Goal: Check status: Check status

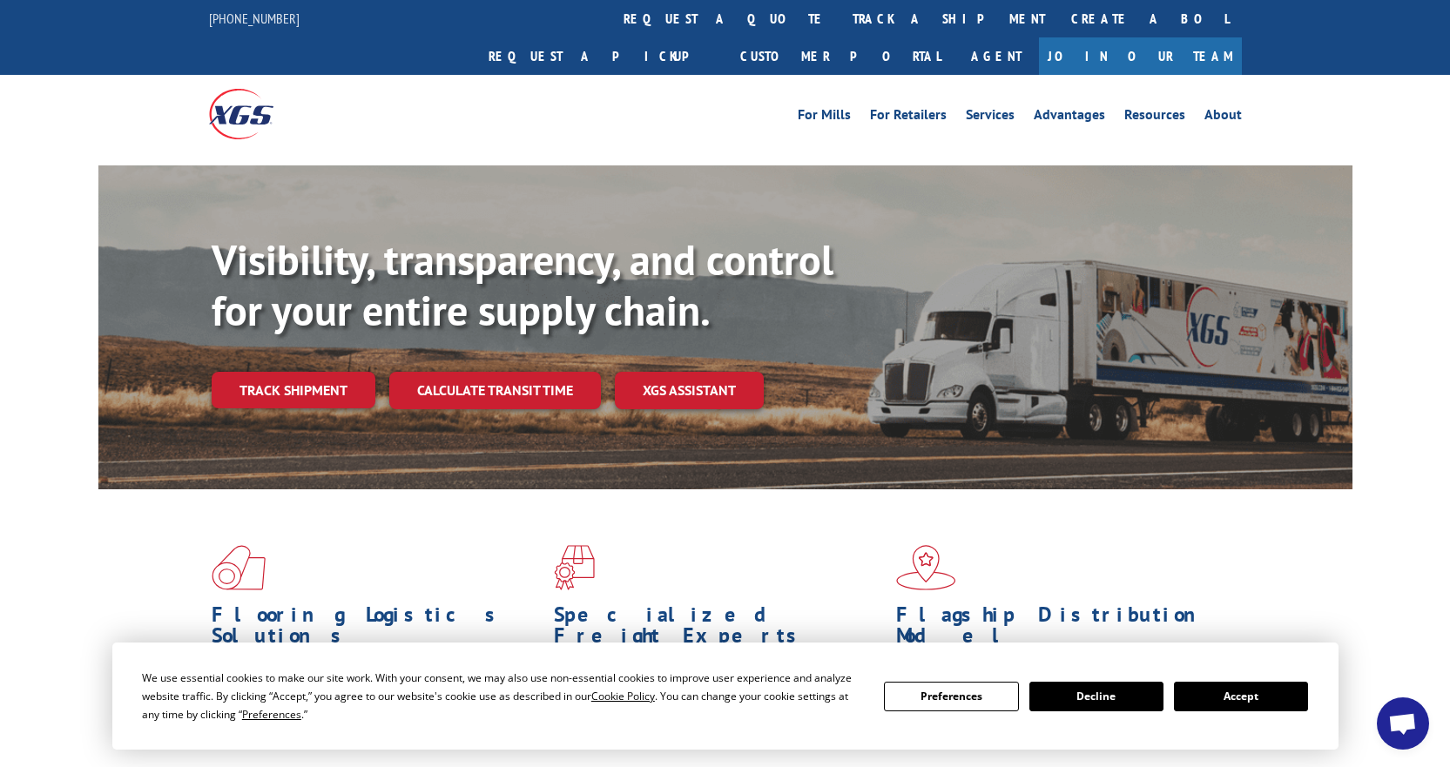
click at [1252, 691] on button "Accept" at bounding box center [1241, 697] width 134 height 30
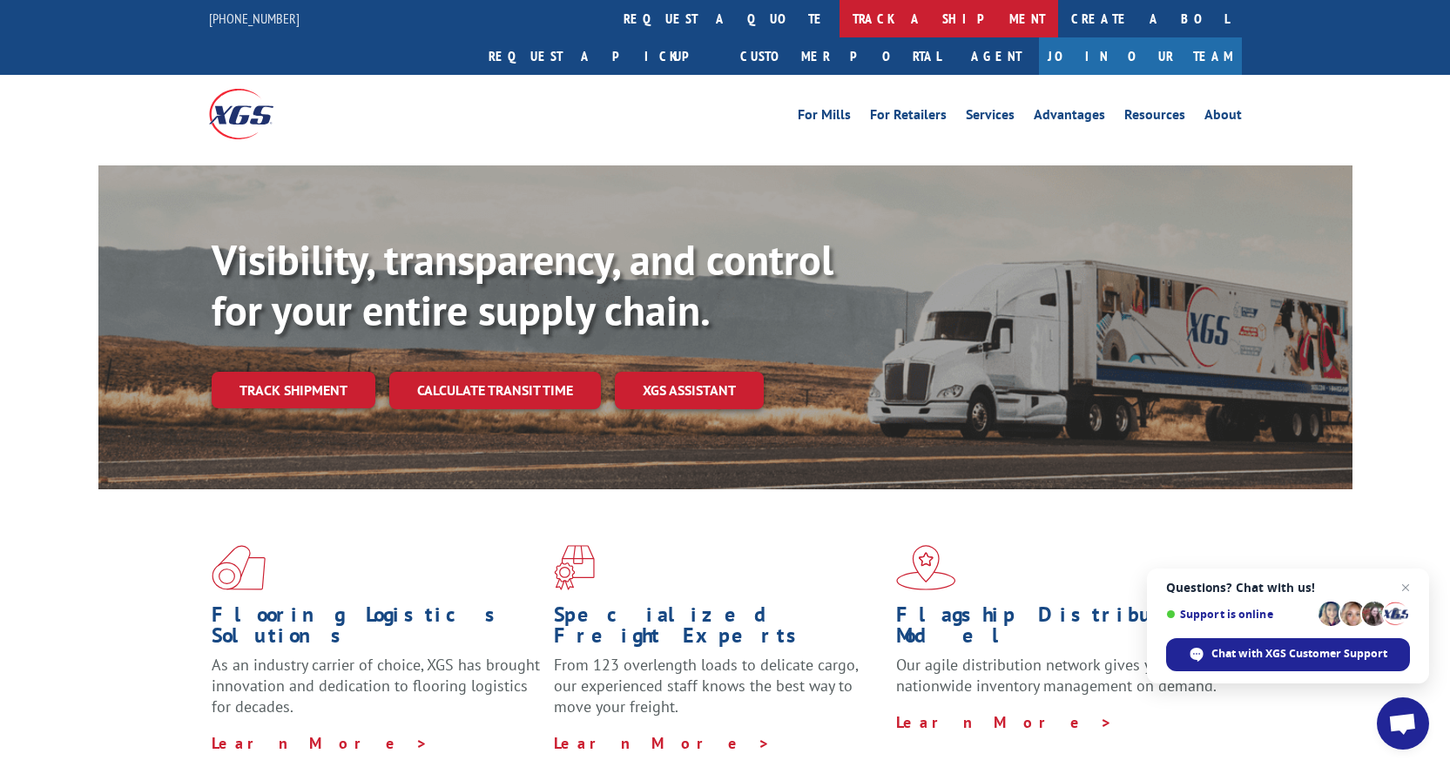
click at [840, 17] on link "track a shipment" at bounding box center [949, 18] width 219 height 37
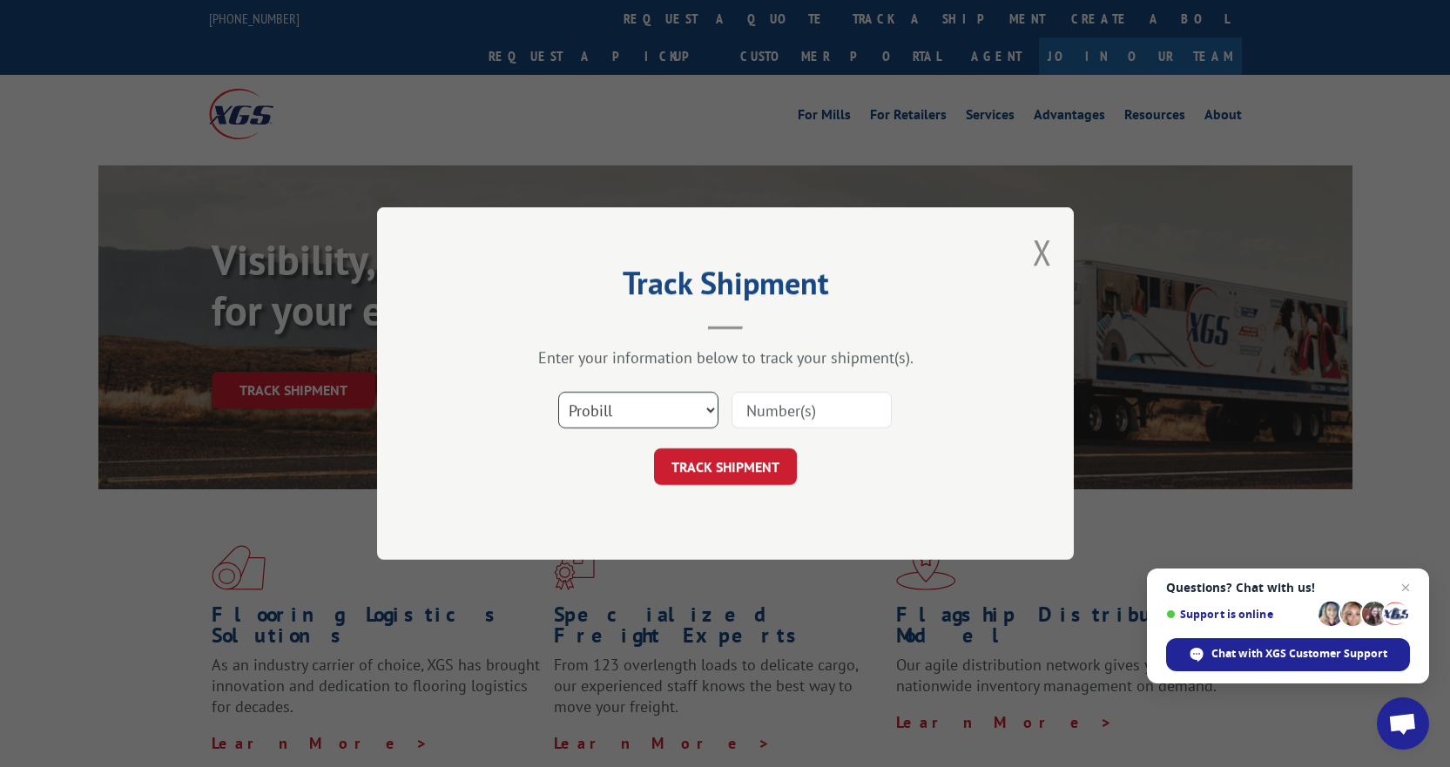
click at [701, 400] on select "Select category... Probill BOL PO" at bounding box center [638, 410] width 160 height 37
select select "bol"
click at [558, 392] on select "Select category... Probill BOL PO" at bounding box center [638, 410] width 160 height 37
click at [759, 421] on input at bounding box center [812, 410] width 160 height 37
paste input "3371172"
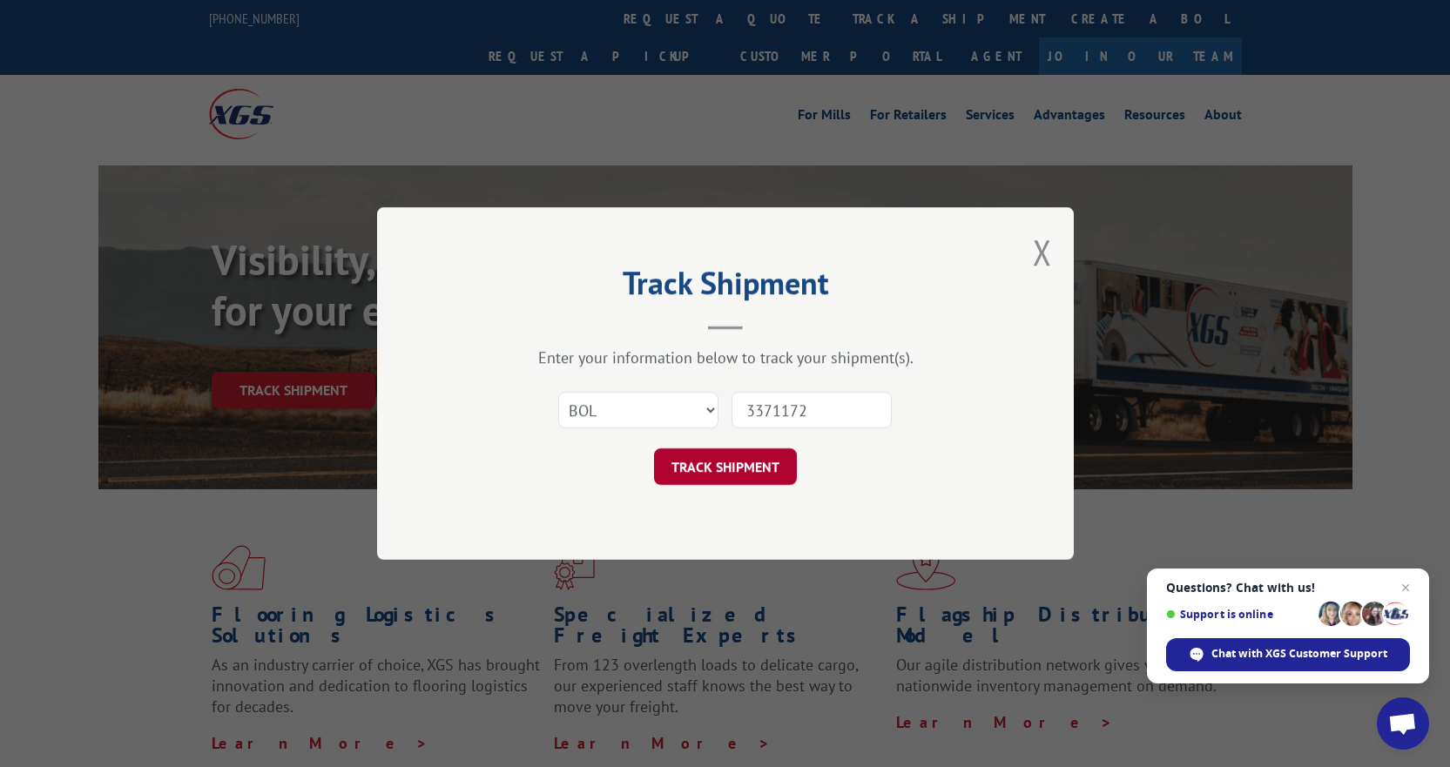
type input "3371172"
click at [703, 453] on button "TRACK SHIPMENT" at bounding box center [725, 466] width 143 height 37
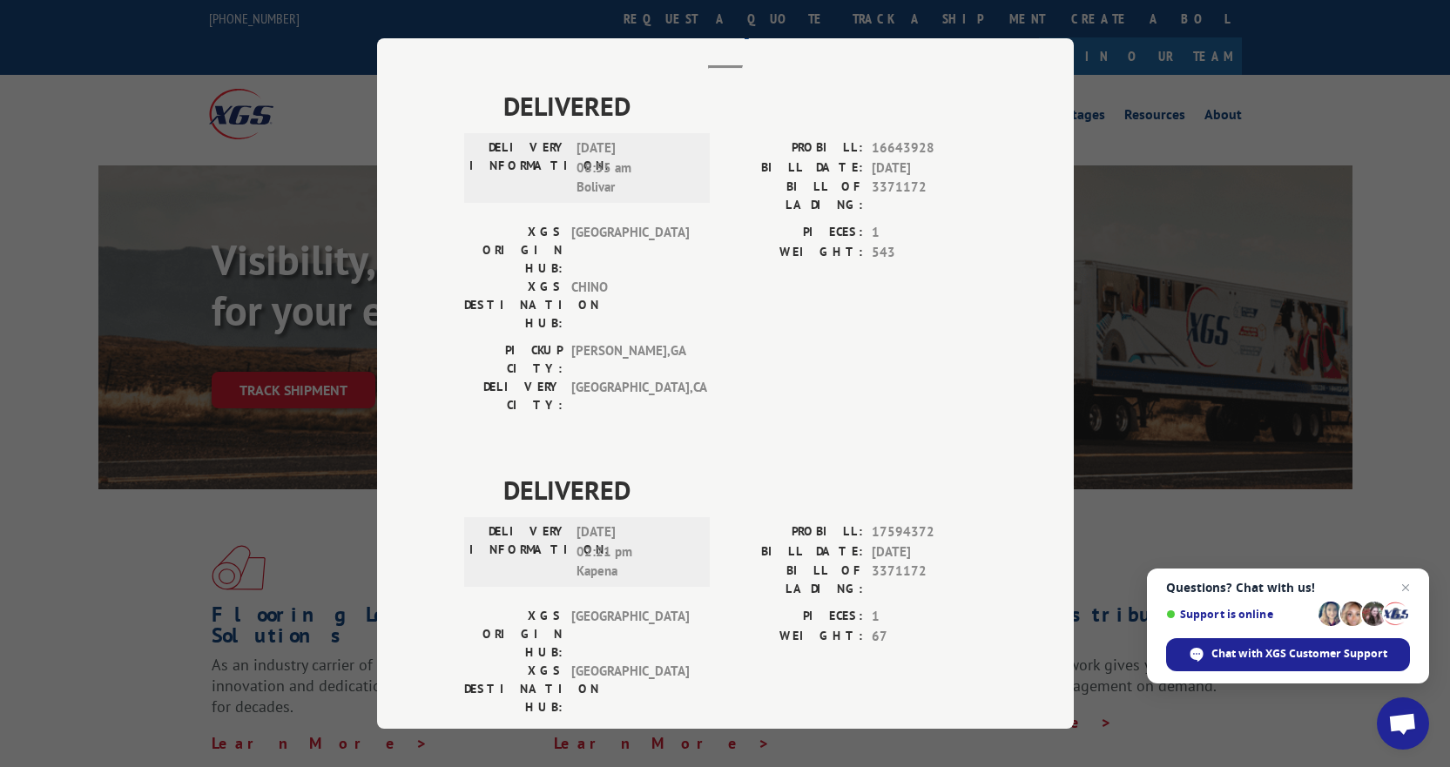
scroll to position [94, 0]
click at [1227, 725] on div "Track Shipment DELIVERED DELIVERY INFORMATION: [DATE] 08:55 am Bolivar PROBILL:…" at bounding box center [725, 383] width 1450 height 767
